Goal: Information Seeking & Learning: Learn about a topic

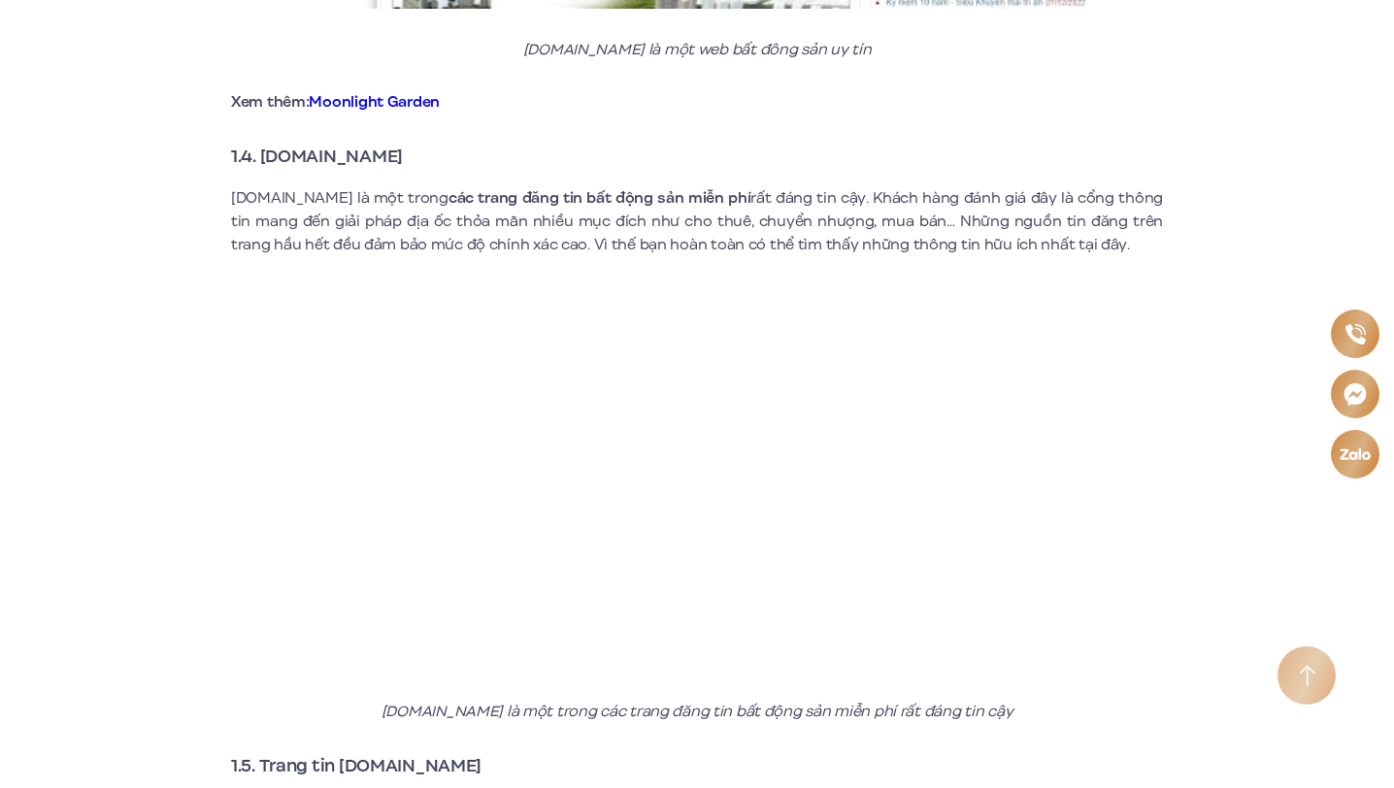
scroll to position [3449, 0]
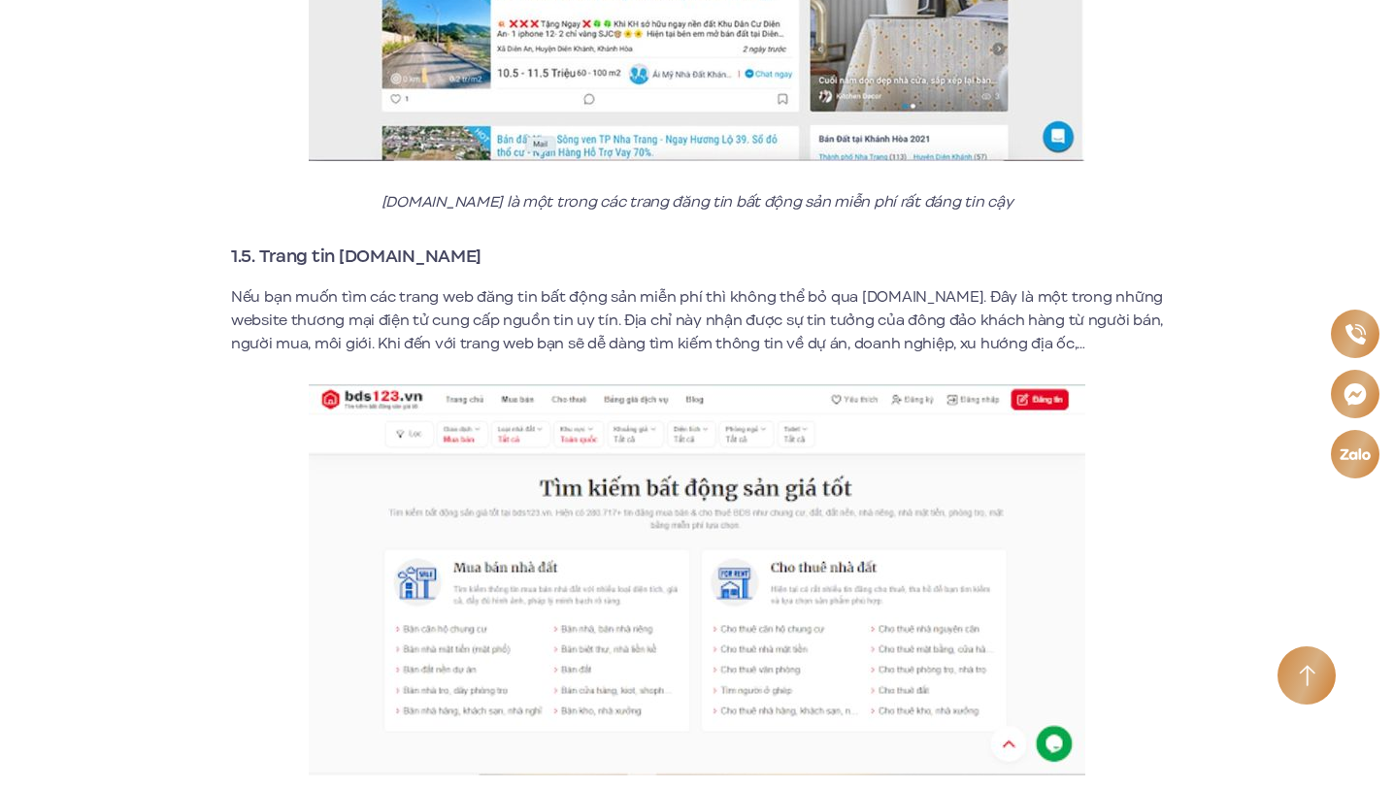
drag, startPoint x: 1397, startPoint y: 271, endPoint x: 1396, endPoint y: 86, distance: 184.5
drag, startPoint x: 1397, startPoint y: 260, endPoint x: 1397, endPoint y: 170, distance: 90.3
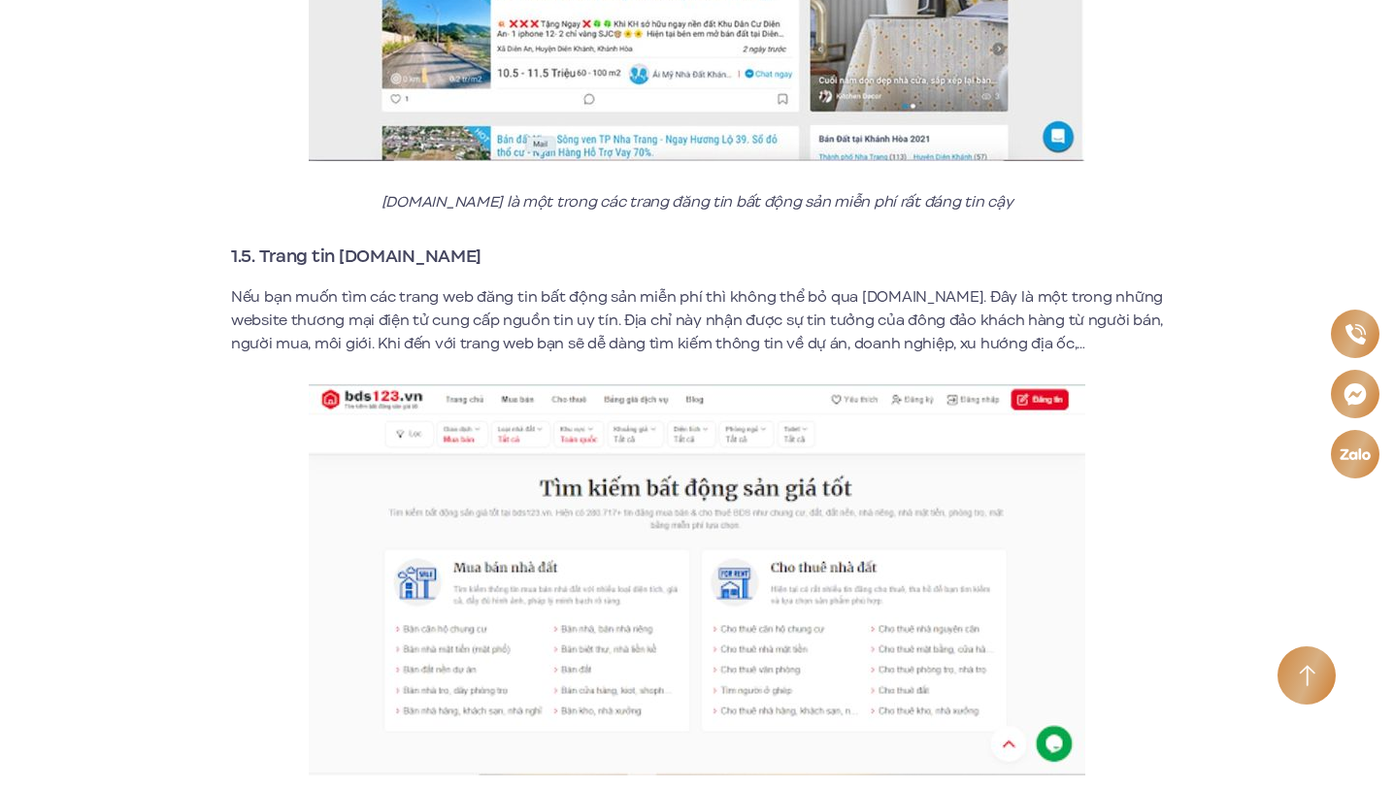
drag, startPoint x: 1397, startPoint y: 264, endPoint x: 1397, endPoint y: 97, distance: 167.0
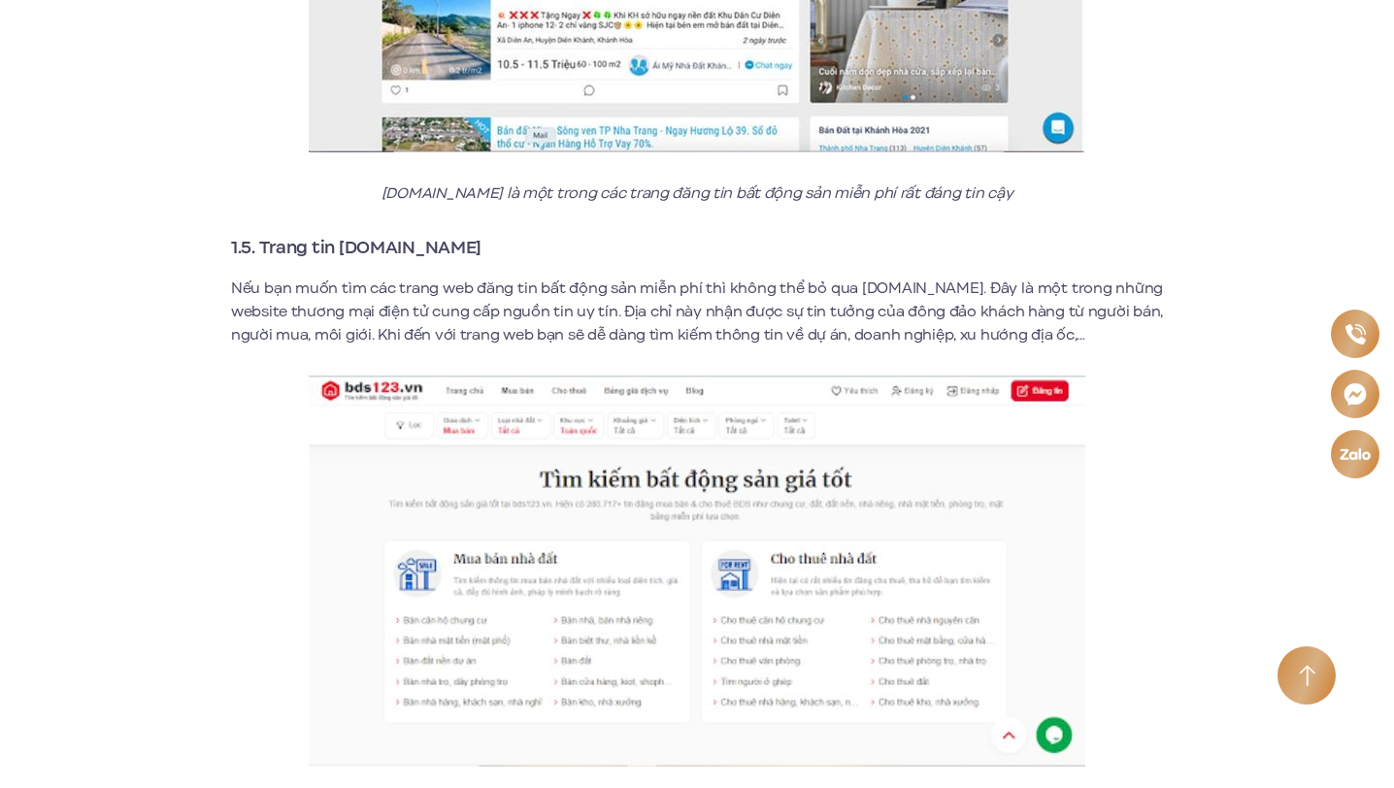
scroll to position [3459, 0]
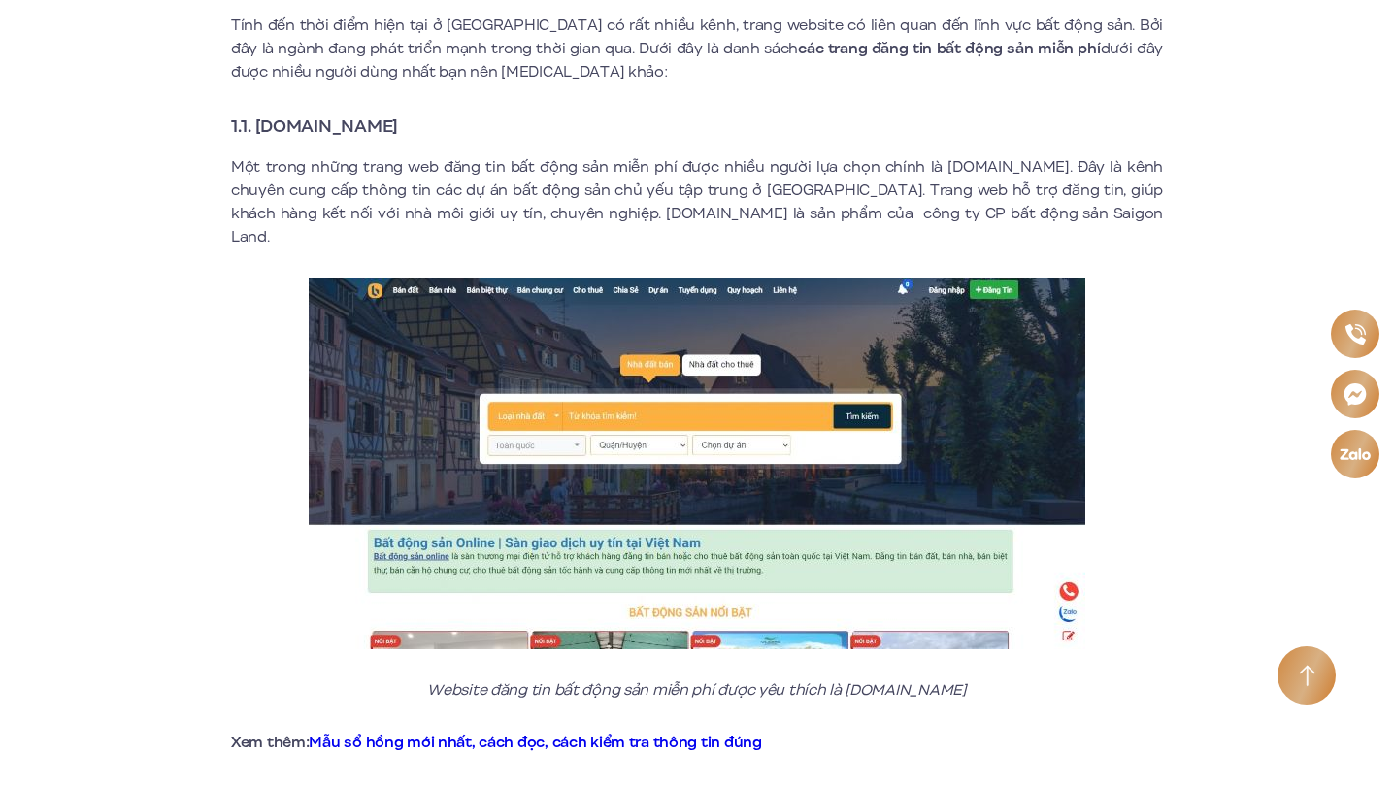
scroll to position [850, 0]
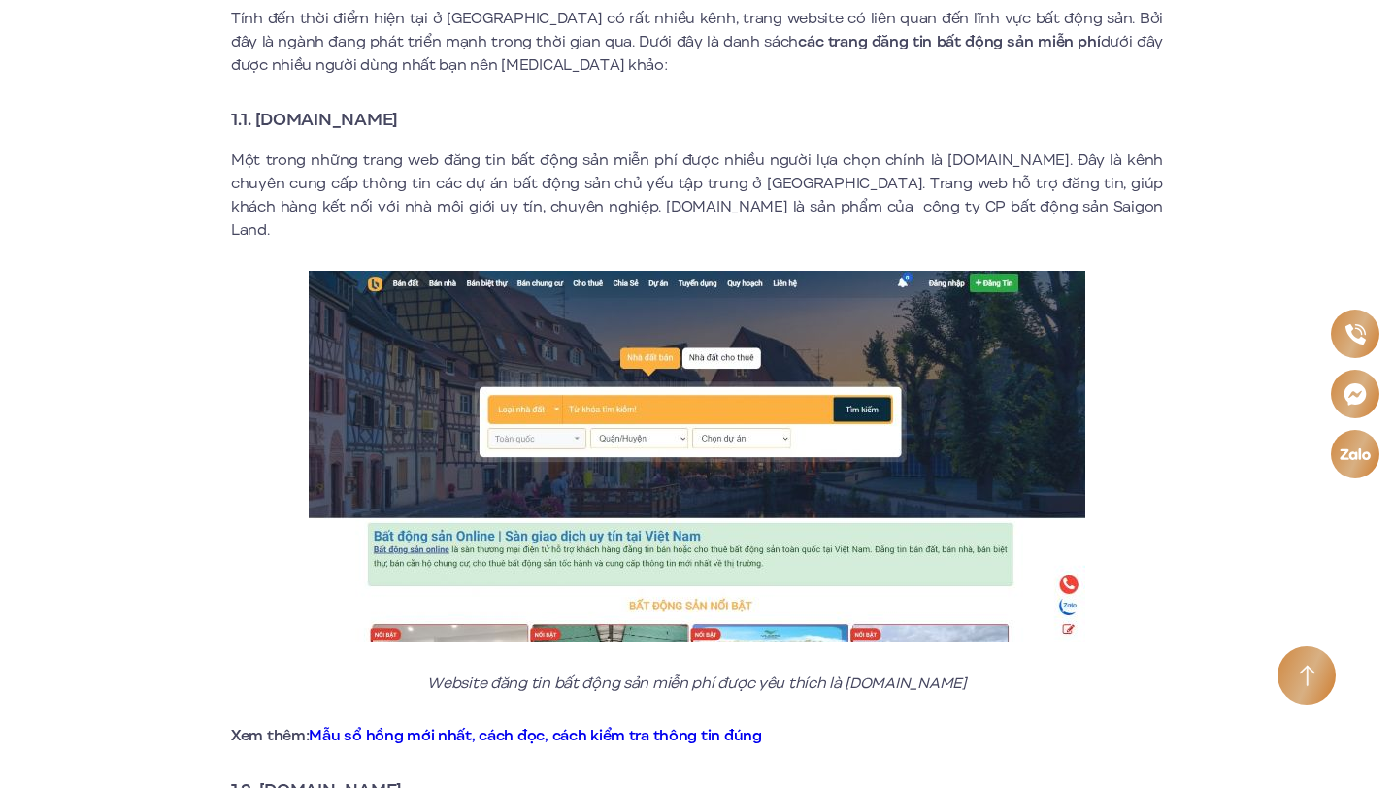
drag, startPoint x: 437, startPoint y: 117, endPoint x: 259, endPoint y: 117, distance: 177.7
click at [259, 117] on h3 "1.1. [DOMAIN_NAME]" at bounding box center [697, 119] width 932 height 27
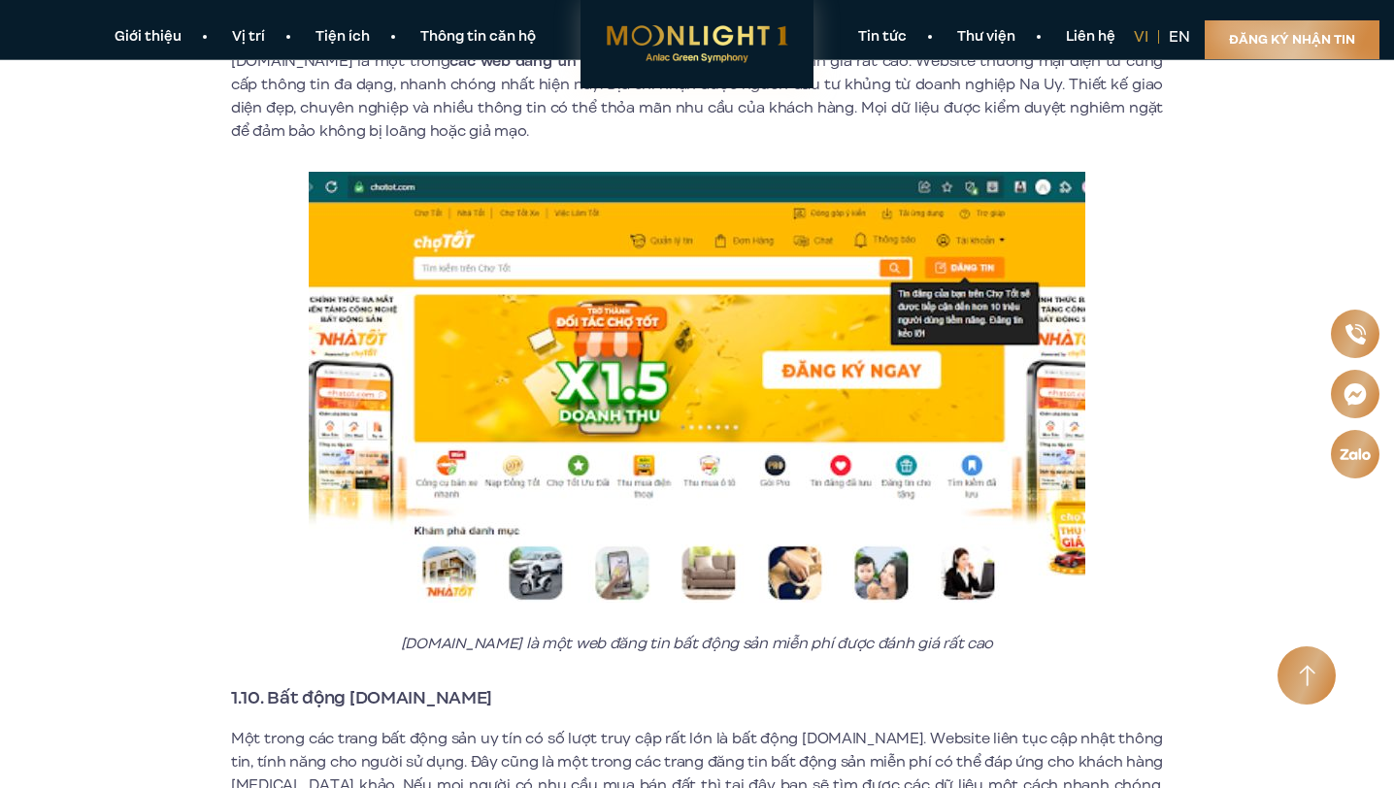
scroll to position [5796, 0]
